Goal: Information Seeking & Learning: Learn about a topic

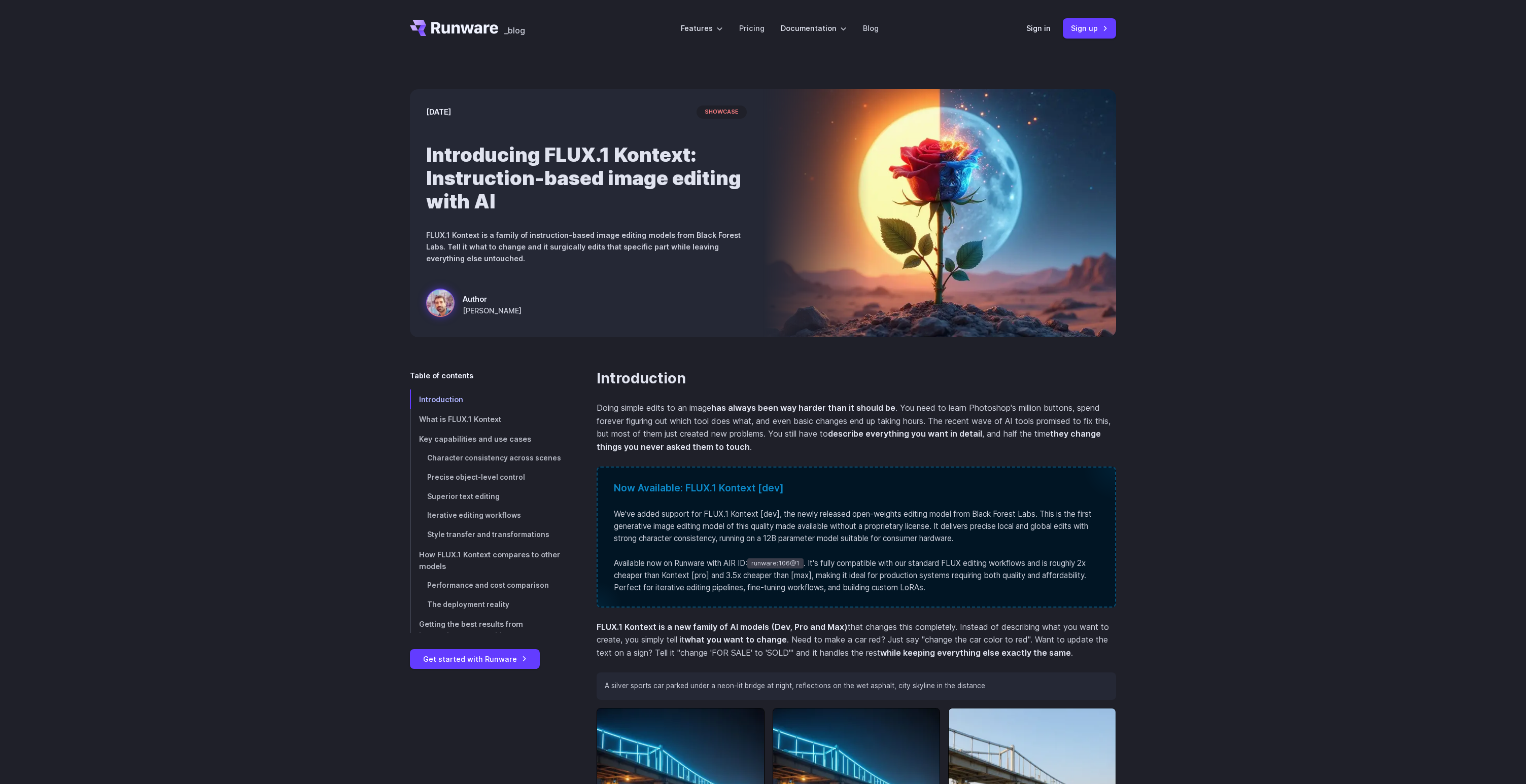
click at [193, 354] on div "[DATE] showcase Introducing FLUX.1 Kontext: Instruction-based image editing wit…" at bounding box center [763, 213] width 1526 height 313
click at [201, 358] on div "[DATE] showcase Introducing FLUX.1 Kontext: Instruction-based image editing wit…" at bounding box center [763, 213] width 1526 height 313
click at [1240, 323] on div "[DATE] showcase Introducing FLUX.1 Kontext: Instruction-based image editing wit…" at bounding box center [763, 213] width 1526 height 313
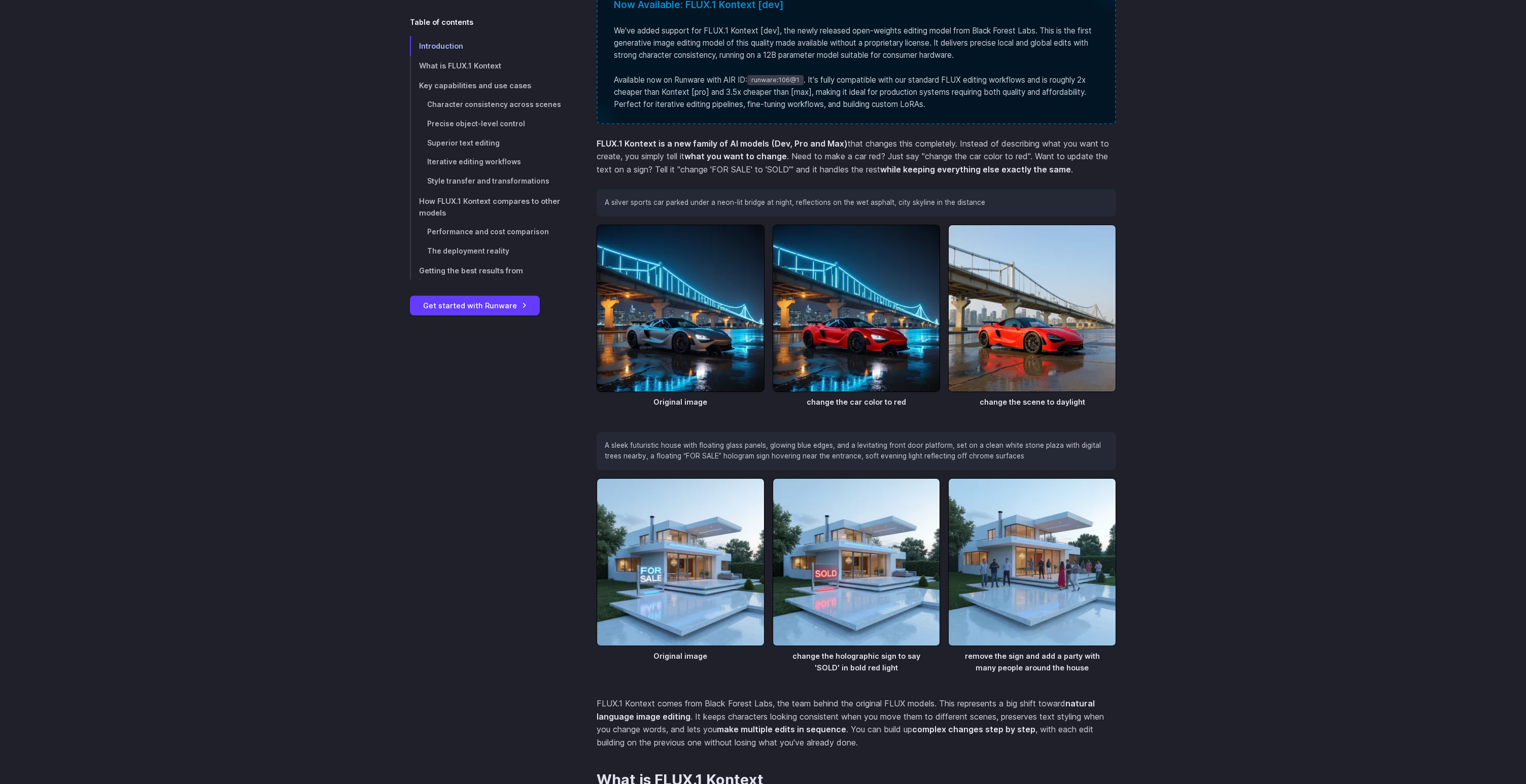
scroll to position [530, 0]
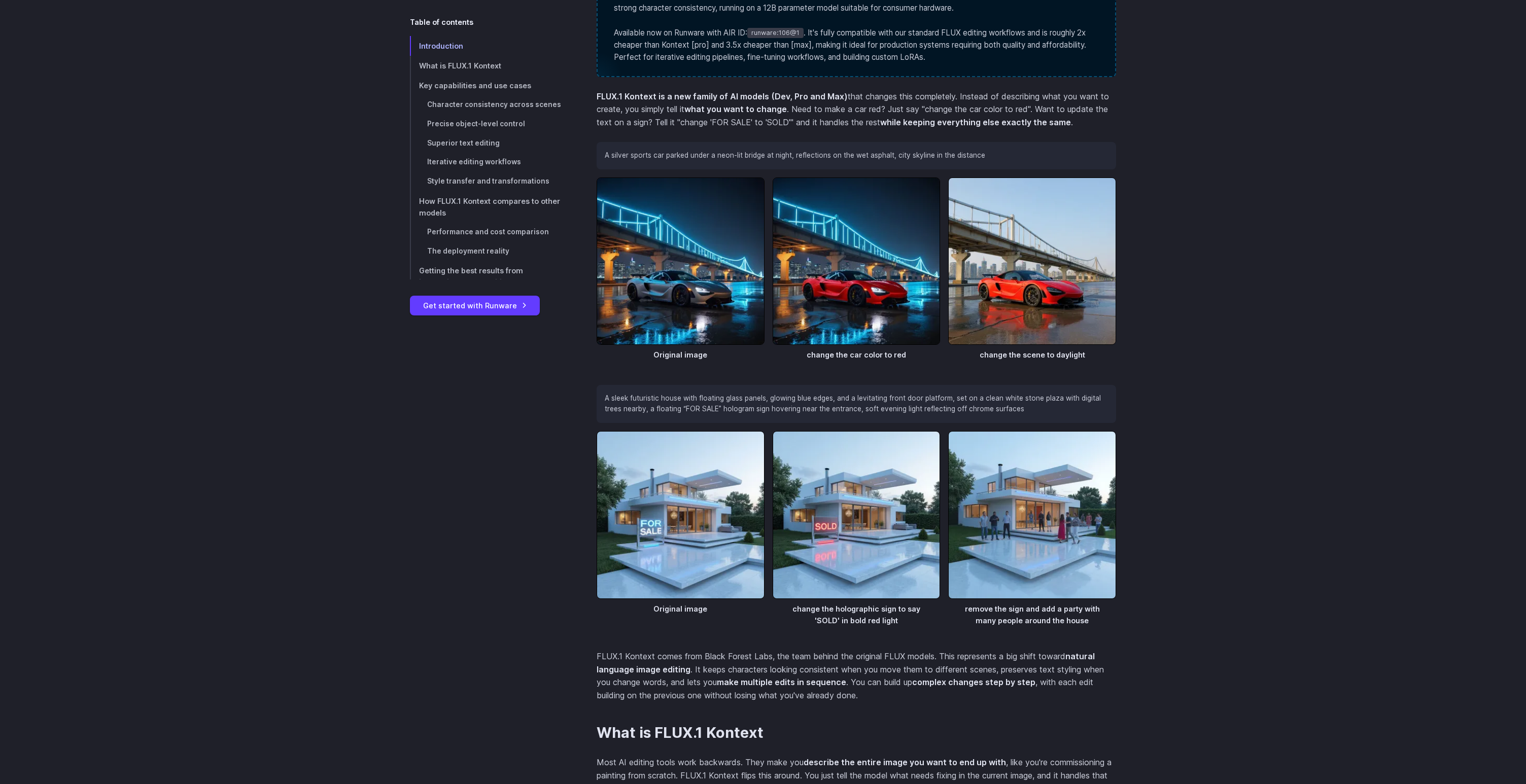
click at [1048, 355] on figcaption "change the scene to daylight" at bounding box center [1032, 352] width 168 height 15
click at [1095, 355] on figcaption "change the scene to daylight" at bounding box center [1032, 352] width 168 height 15
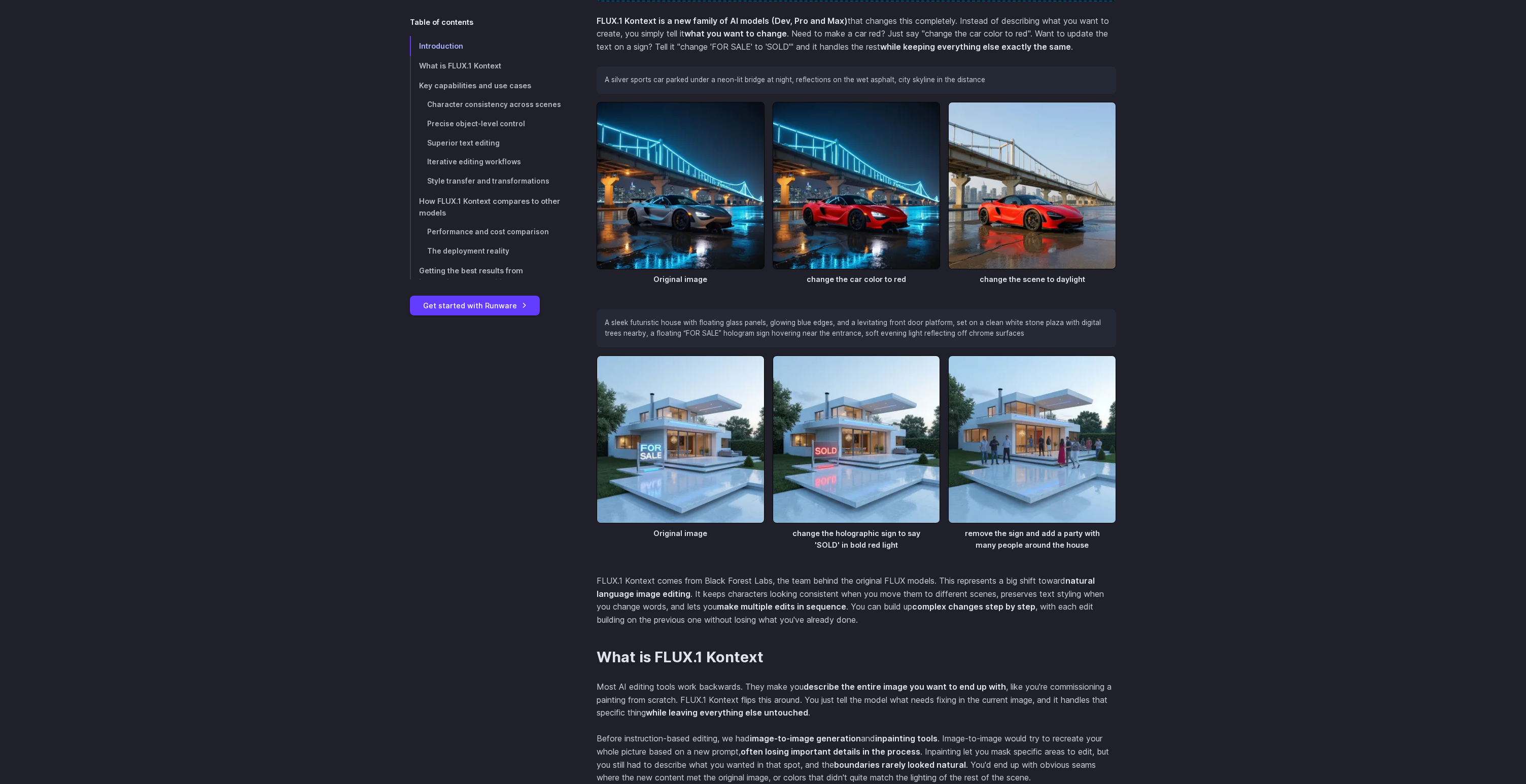
scroll to position [605, 0]
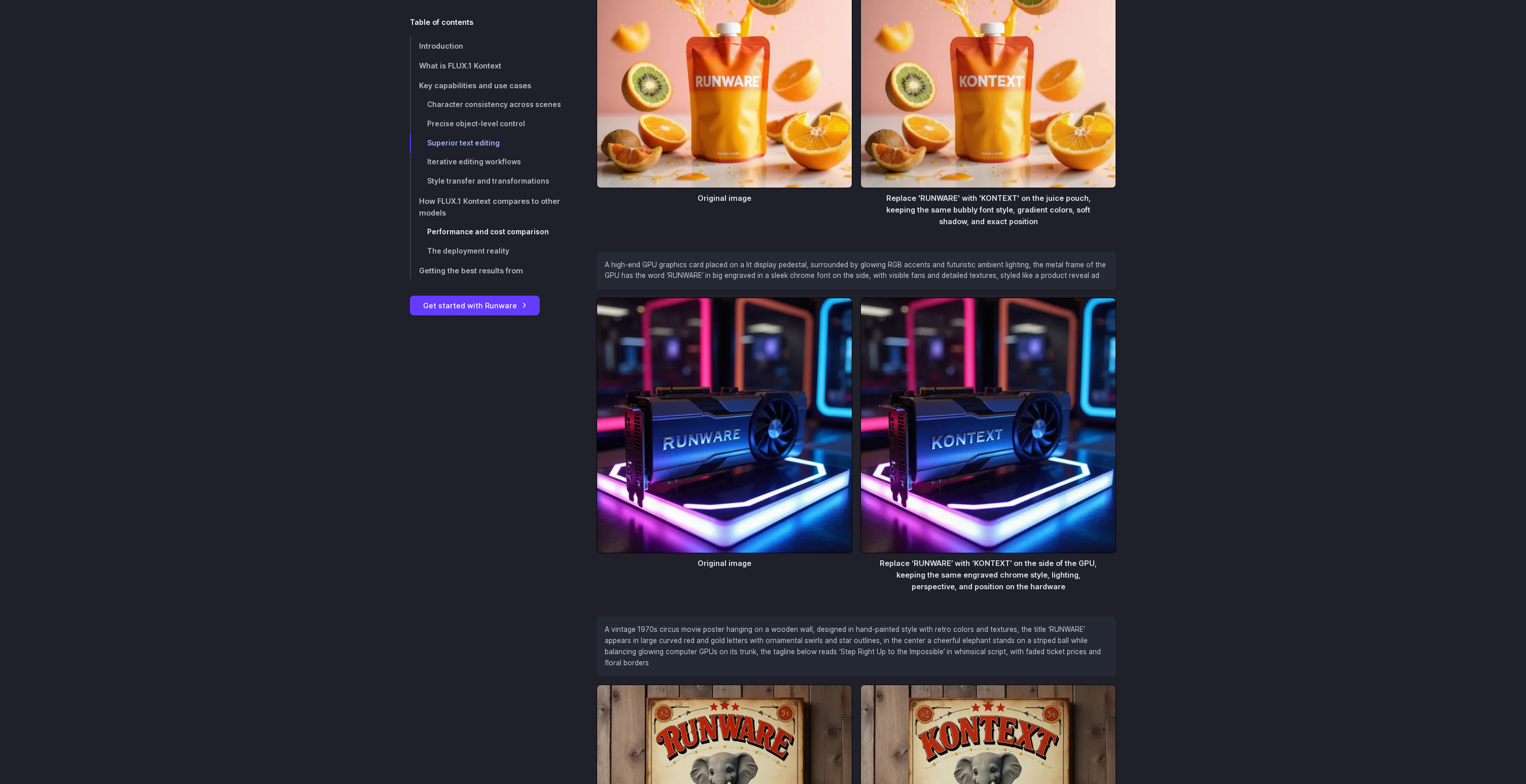
scroll to position [4637, 0]
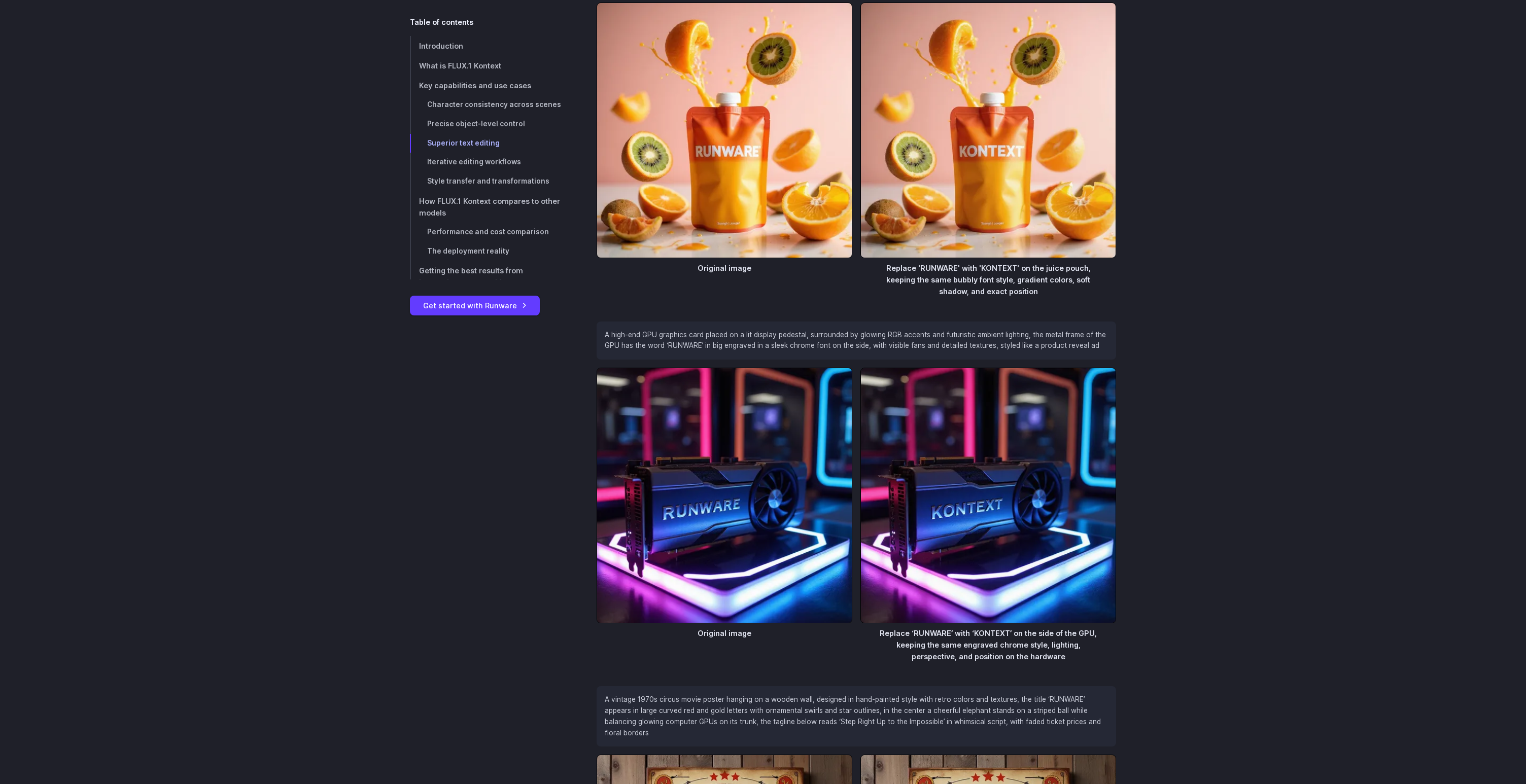
click at [295, 228] on div "Introduction Doing simple edits to an image has always been way harder than it …" at bounding box center [763, 649] width 1526 height 9833
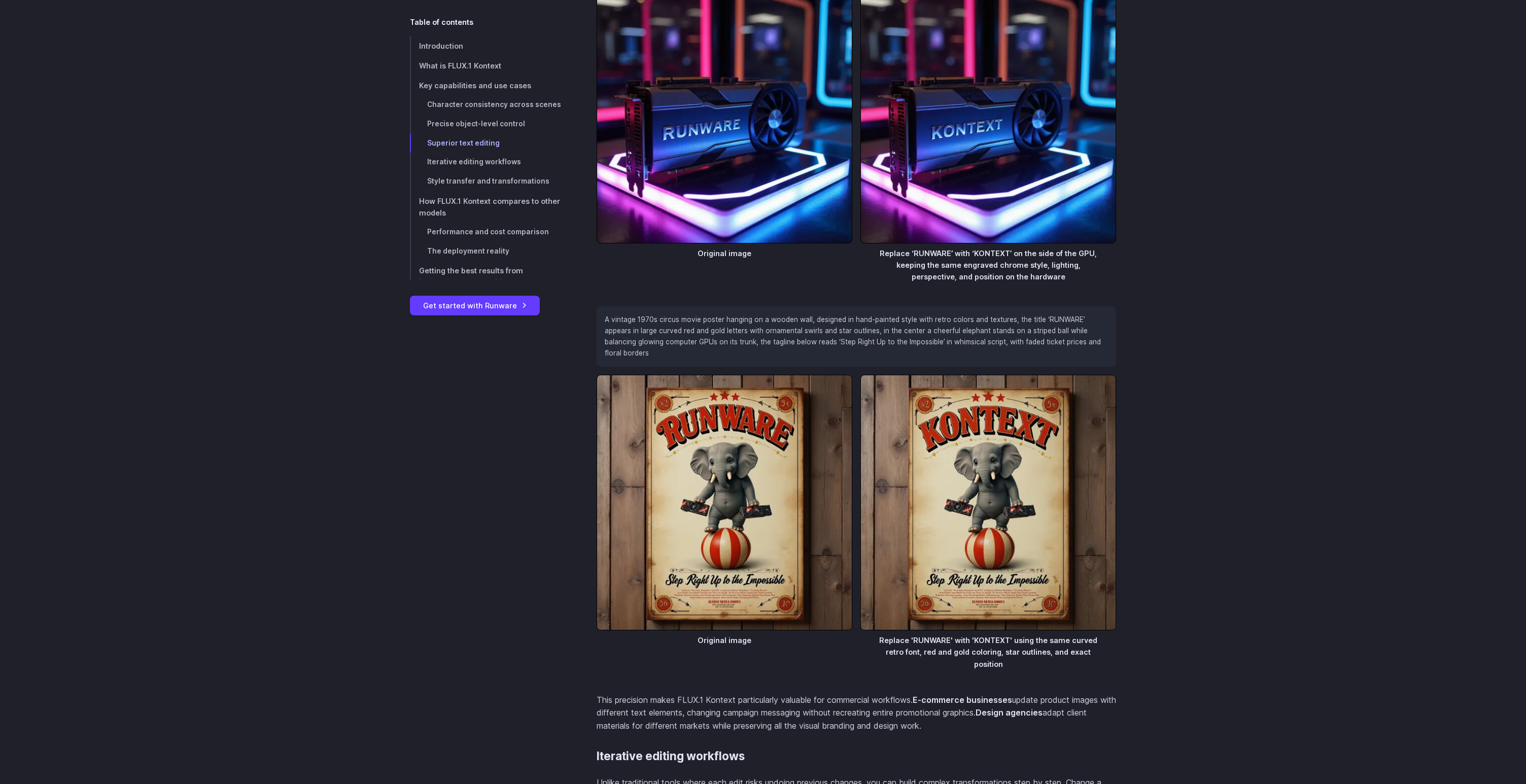
scroll to position [5032, 0]
